Goal: Task Accomplishment & Management: Manage account settings

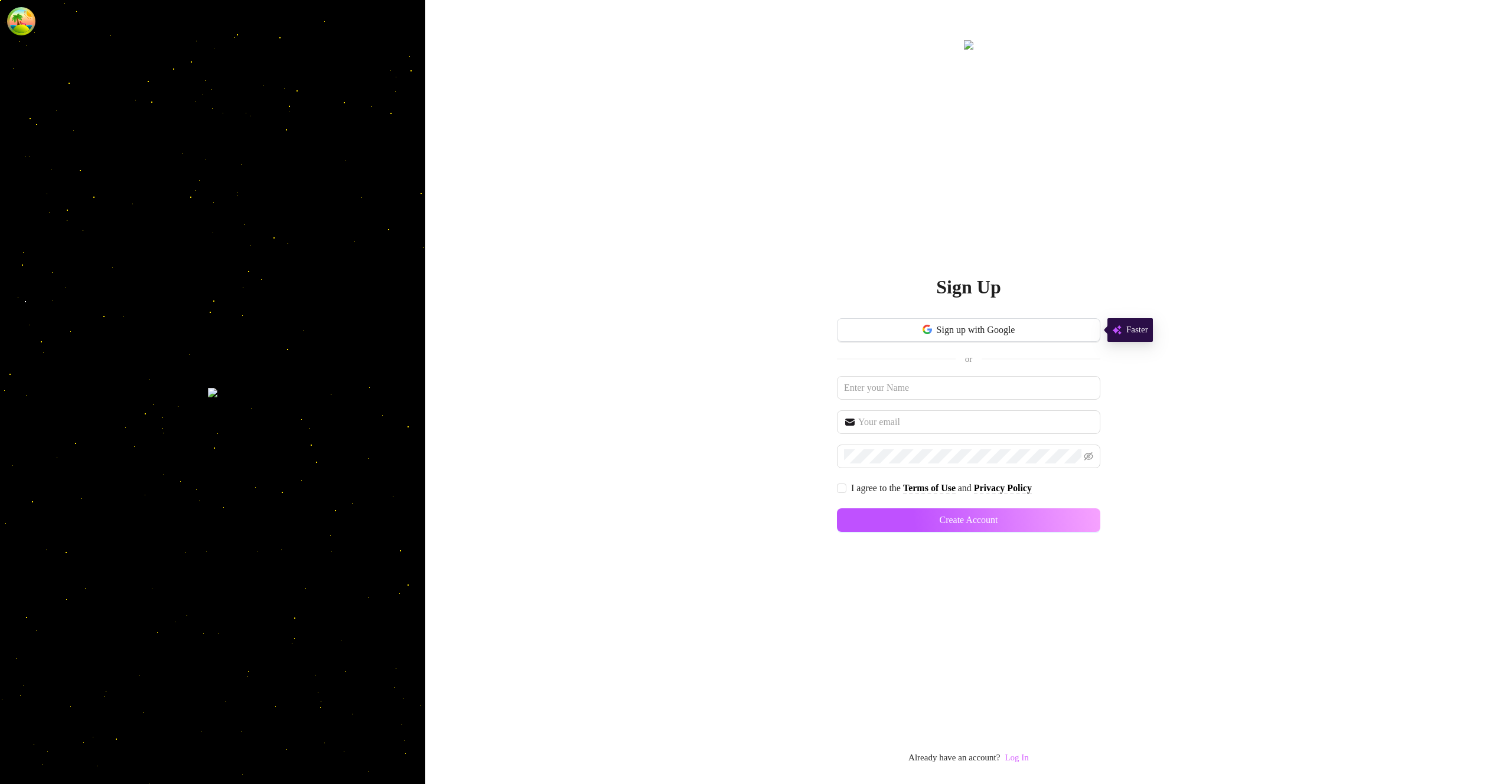
click at [1026, 760] on link "Log In" at bounding box center [1016, 757] width 24 height 10
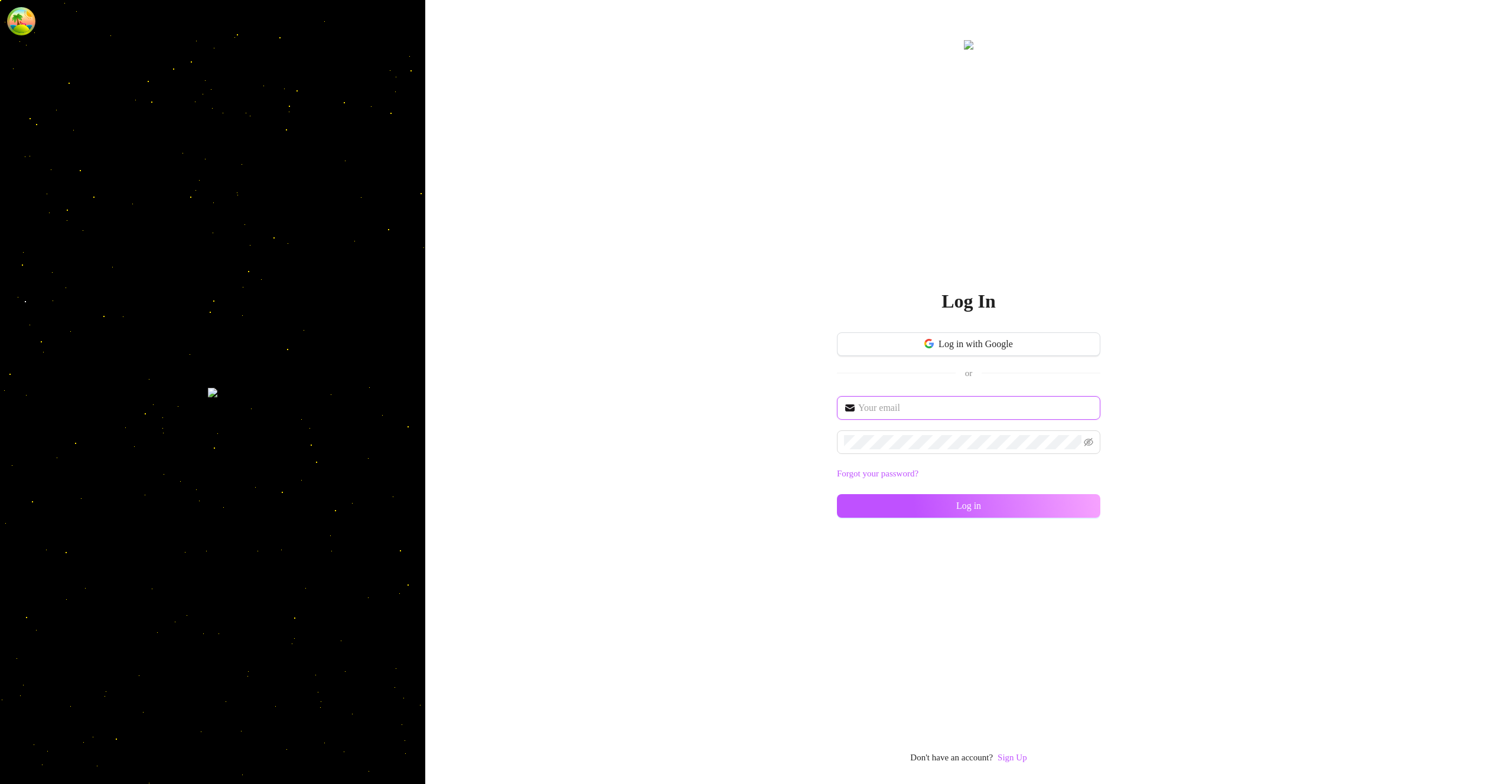
click at [922, 411] on input "text" at bounding box center [975, 408] width 235 height 14
click at [925, 411] on input "text" at bounding box center [975, 408] width 235 height 14
type input "[EMAIL_ADDRESS][DOMAIN_NAME]"
click at [1055, 503] on button "Log in" at bounding box center [968, 506] width 263 height 24
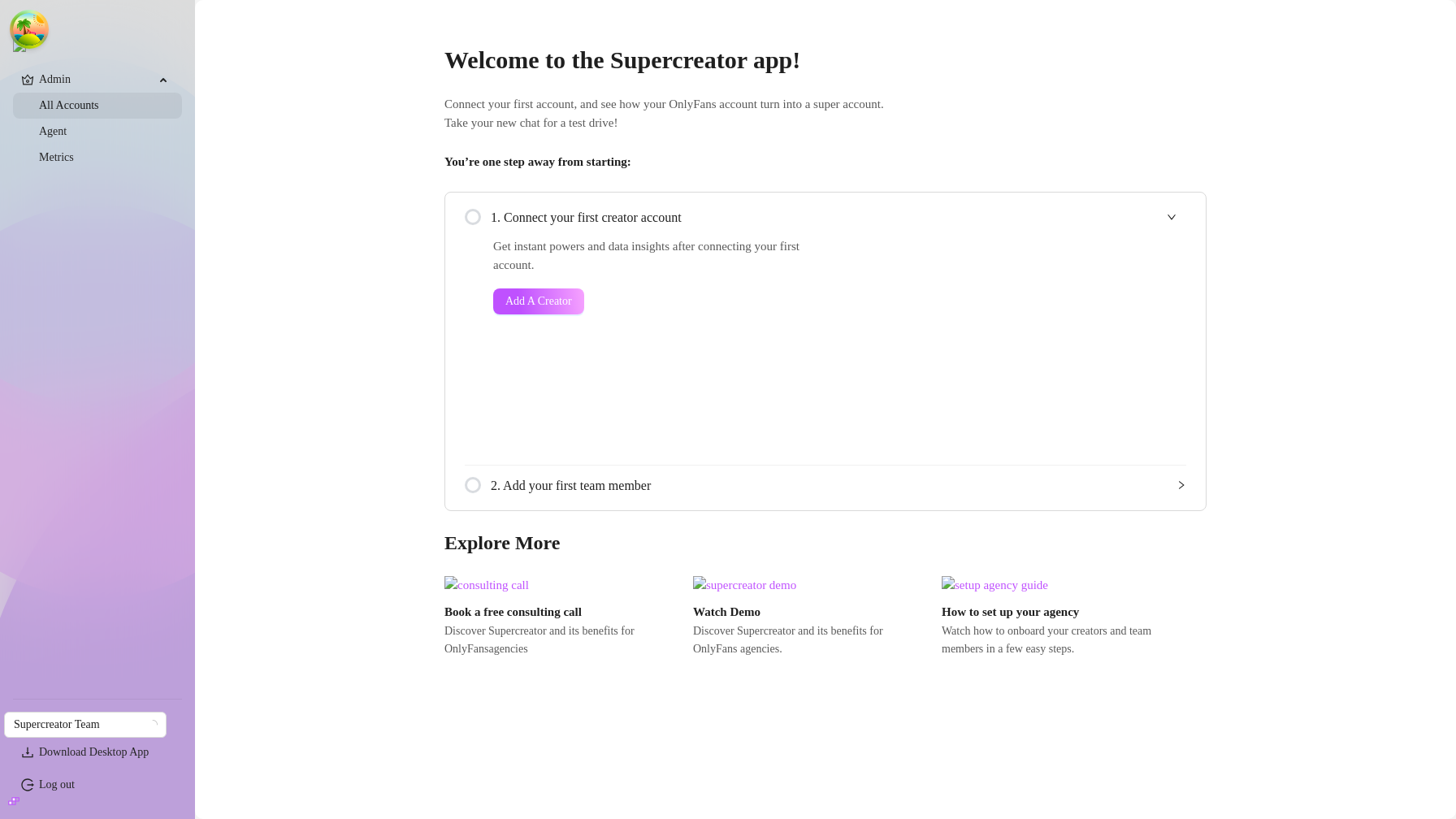
click at [95, 110] on link "All Accounts" at bounding box center [69, 105] width 60 height 12
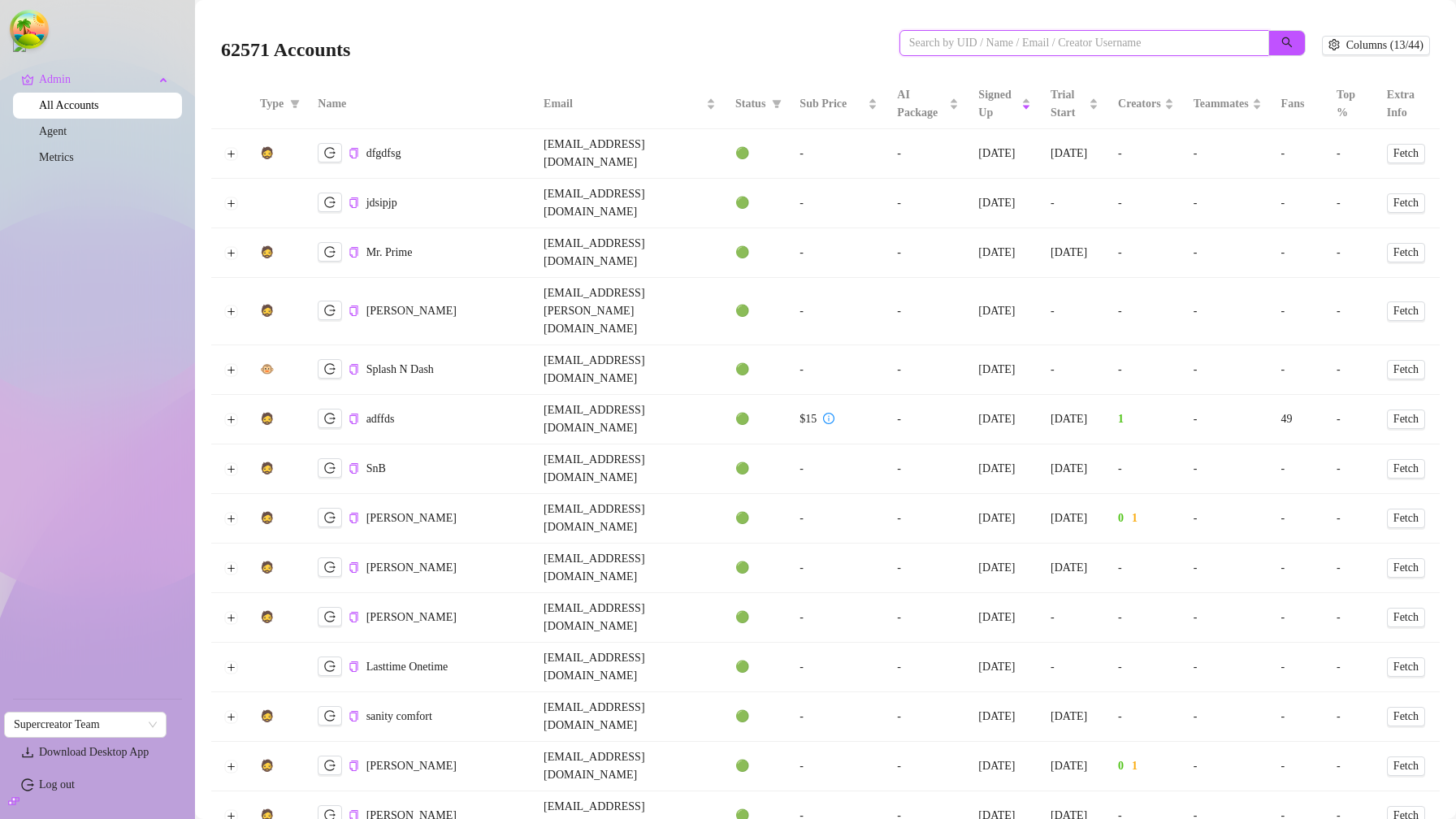
click at [996, 38] on input "search" at bounding box center [1078, 42] width 337 height 18
click at [996, 40] on input "search" at bounding box center [1078, 42] width 337 height 18
paste input "[EMAIL_ADDRESS][DOMAIN_NAME]"
type input "[EMAIL_ADDRESS][DOMAIN_NAME]"
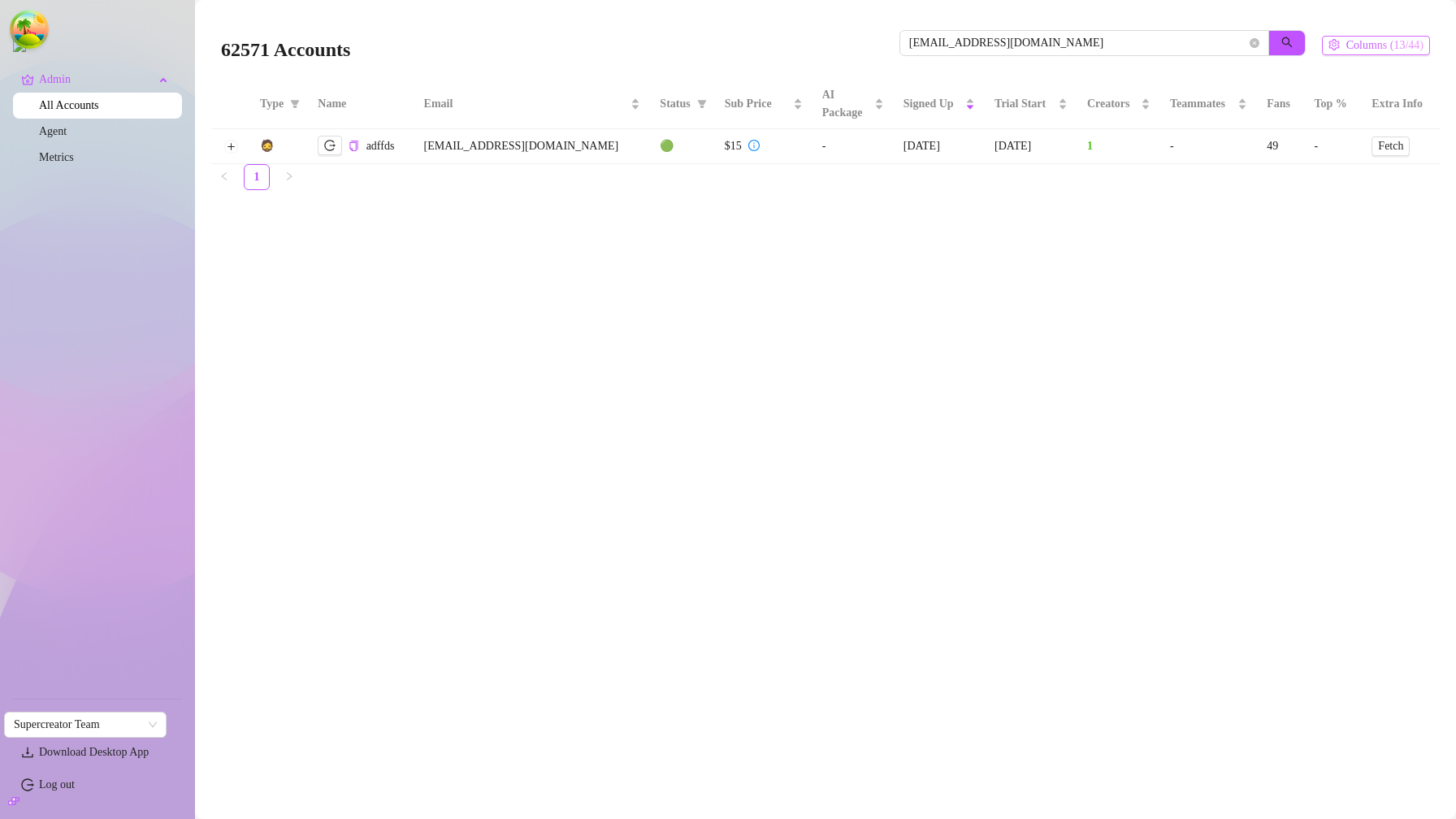
click at [1405, 44] on span "Columns (13/44)" at bounding box center [1385, 46] width 77 height 13
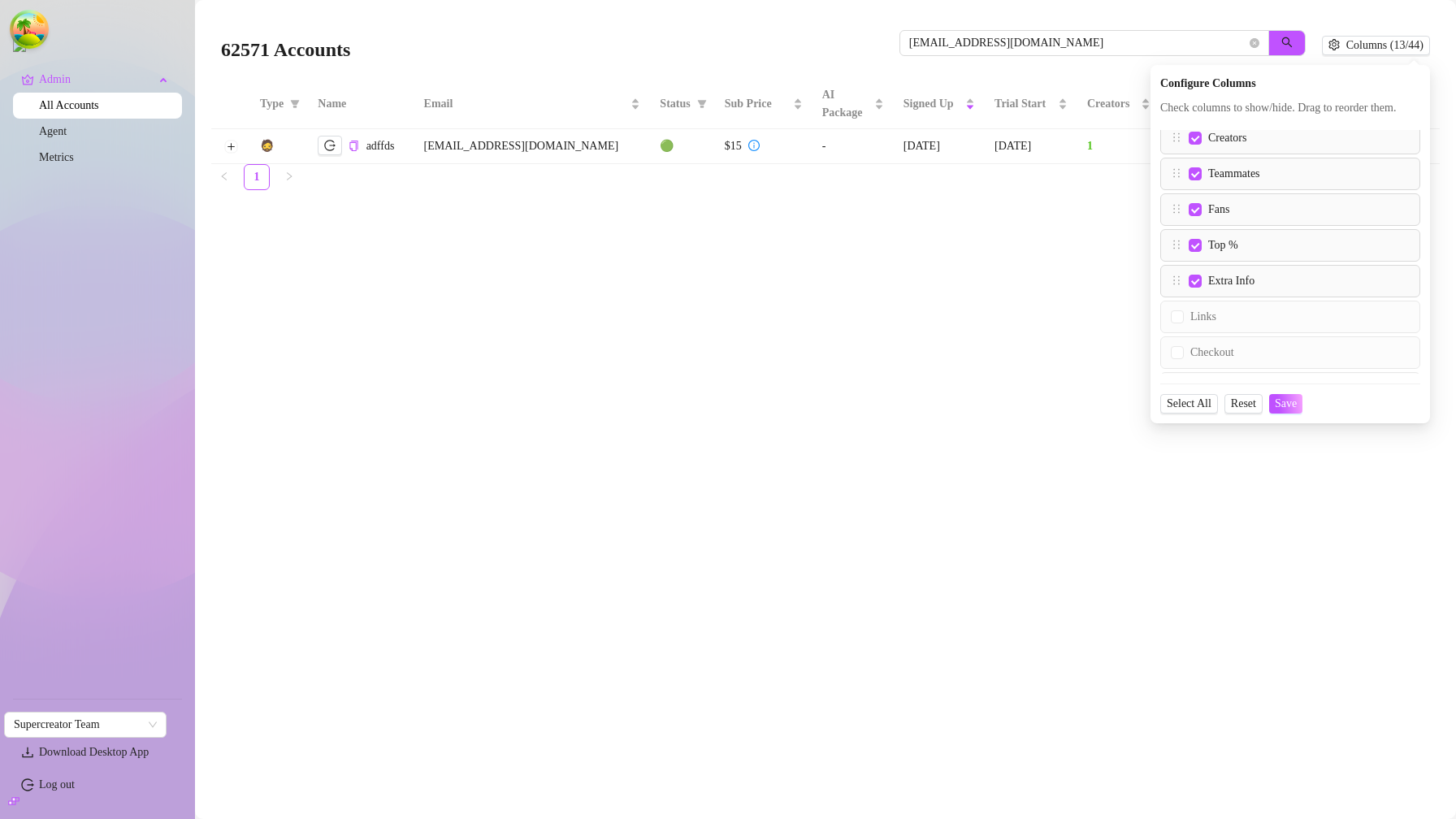
scroll to position [298, 0]
click at [1180, 324] on input "Links" at bounding box center [1177, 317] width 13 height 13
click at [1294, 410] on span "Save" at bounding box center [1285, 404] width 22 height 13
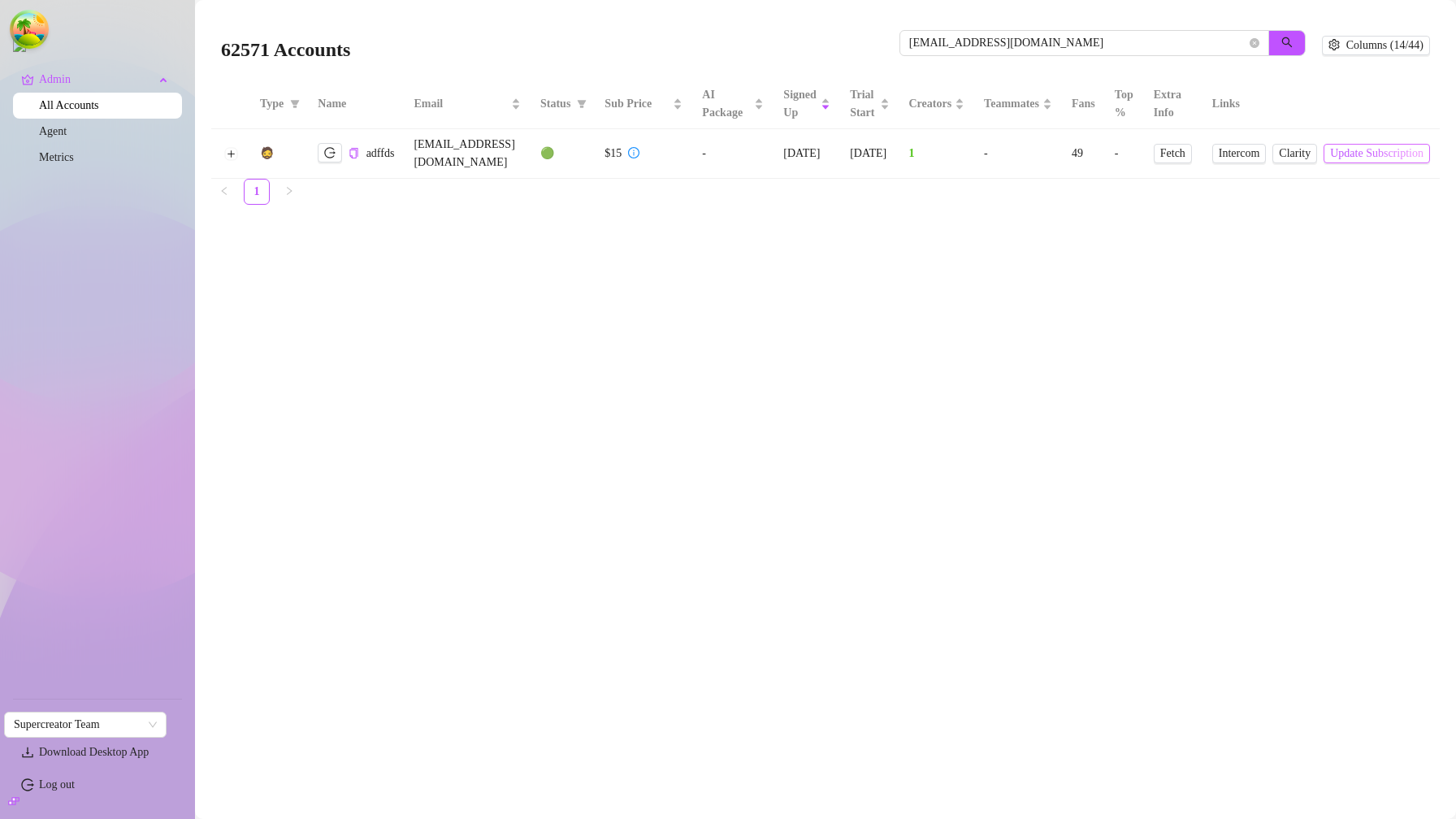
click at [1353, 147] on span "Update Subscription" at bounding box center [1376, 154] width 94 height 13
click at [228, 147] on button "Expand row" at bounding box center [231, 154] width 13 height 13
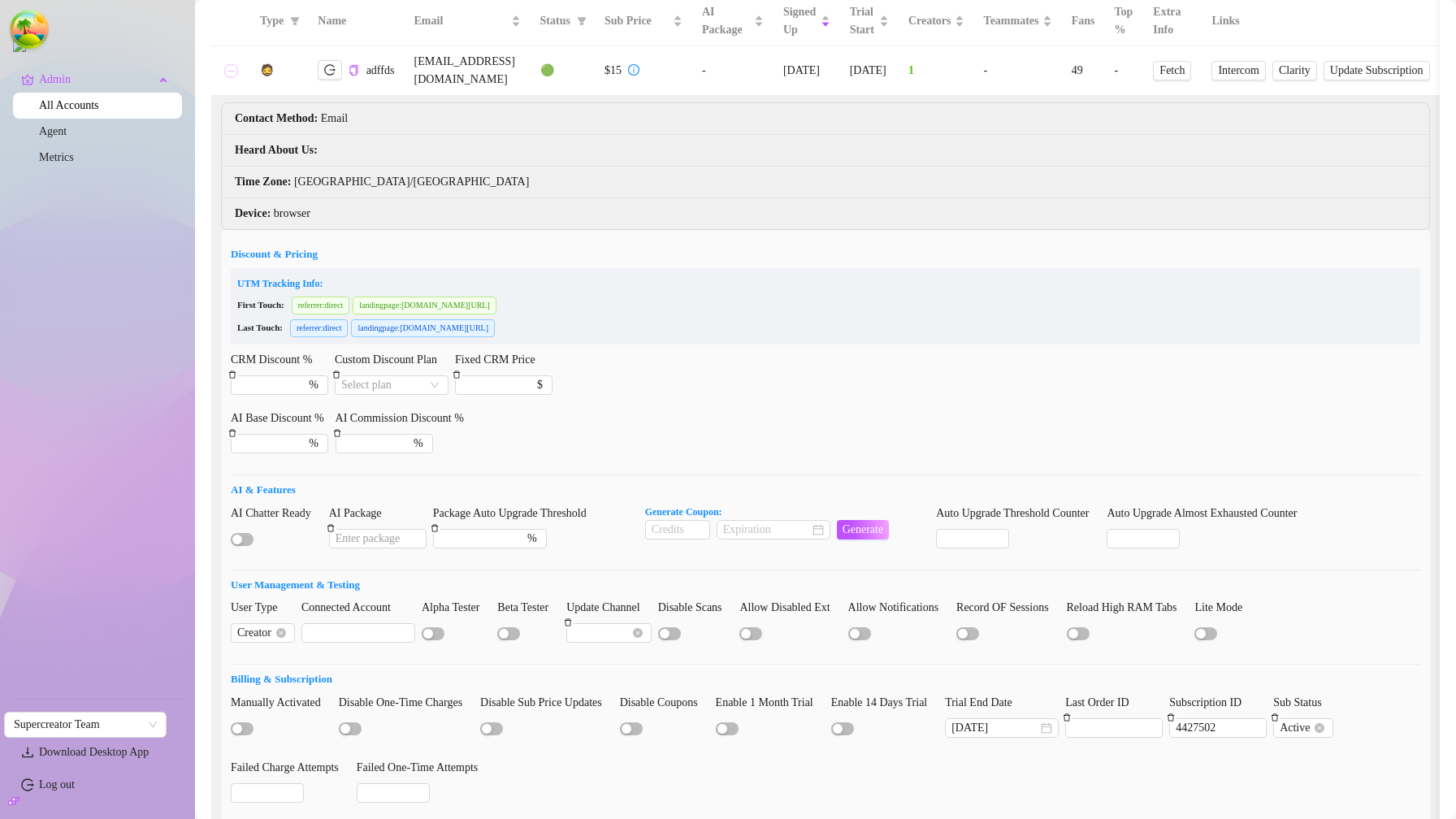
scroll to position [199, 0]
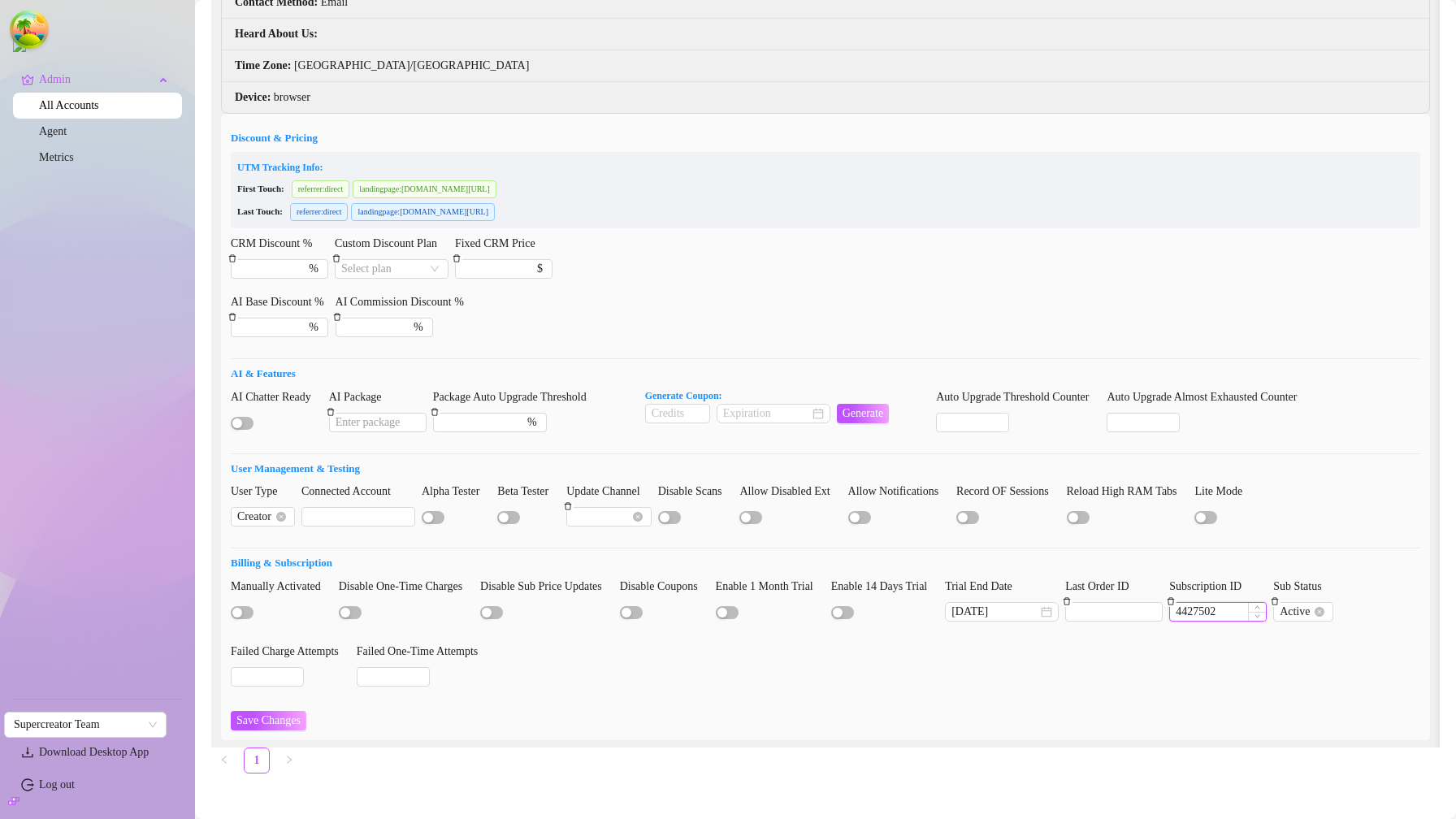
click at [1245, 603] on input "4427502" at bounding box center [1217, 611] width 95 height 18
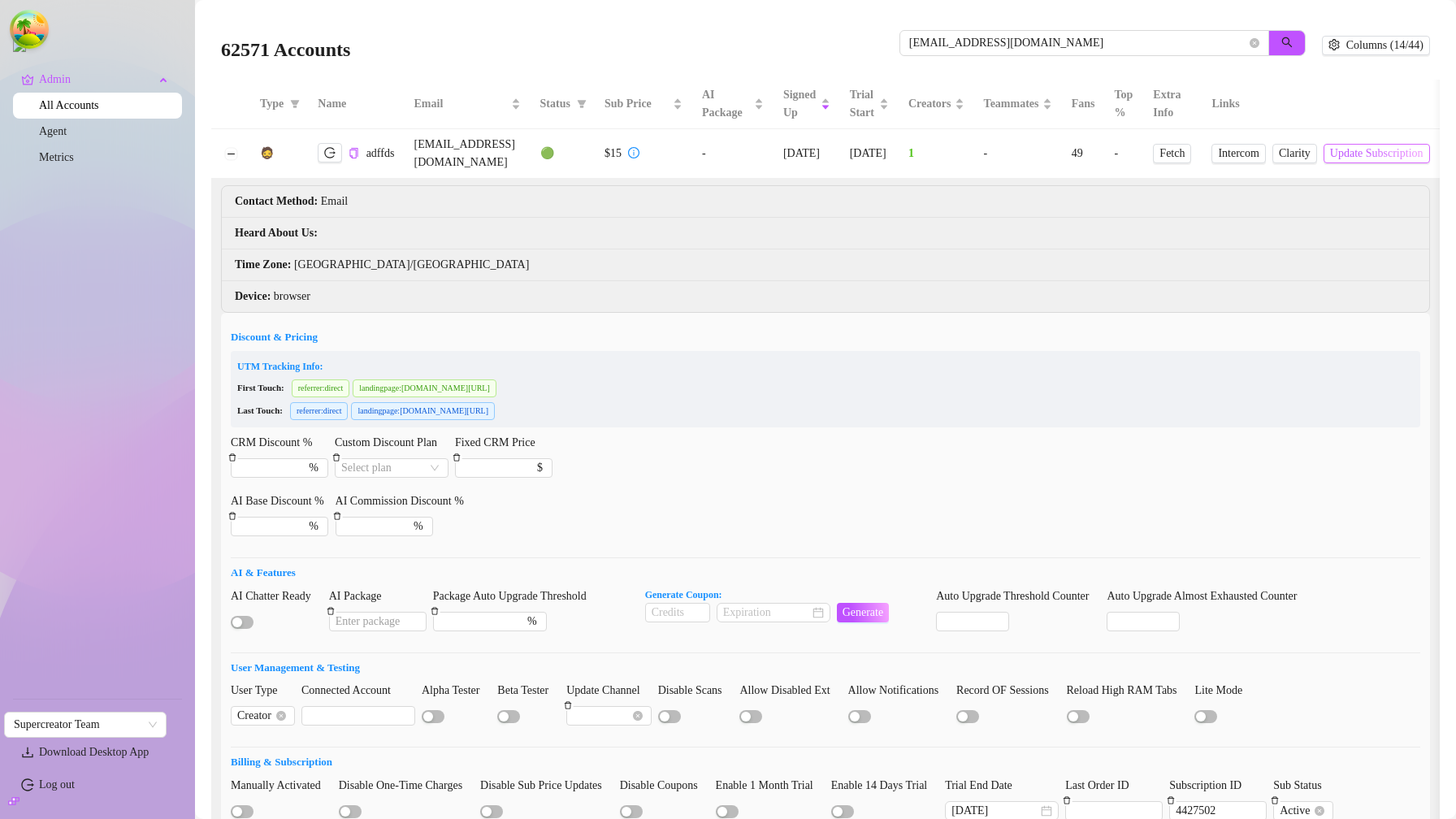
click at [1377, 147] on span "Update Subscription" at bounding box center [1376, 154] width 94 height 13
click at [1401, 147] on span "Update Subscription" at bounding box center [1376, 154] width 94 height 13
